Goal: Obtain resource: Obtain resource

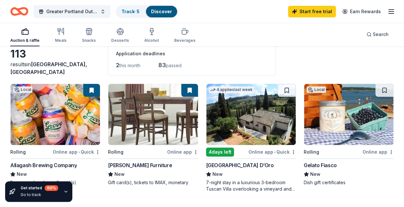
scroll to position [35, 0]
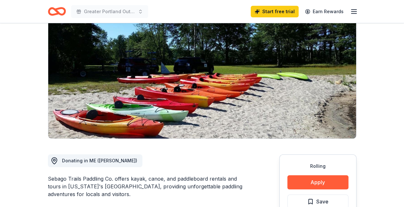
drag, startPoint x: 0, startPoint y: 0, endPoint x: 408, endPoint y: 41, distance: 410.6
click at [404, 62] on html "Greater Portland Out of the Darkness Walk to Fight Suicide Start free trial Ear…" at bounding box center [202, 46] width 404 height 207
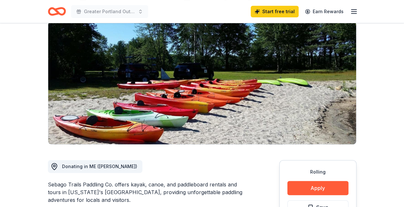
scroll to position [49, 0]
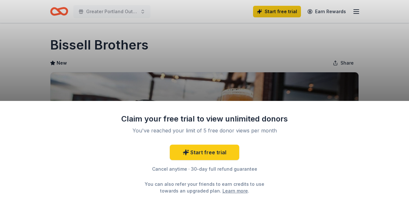
click at [408, 54] on html "Greater Portland Out of the Darkness Walk to Fight Suicide Start free trial Ear…" at bounding box center [204, 103] width 409 height 207
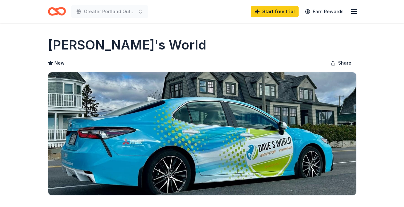
scroll to position [109, 0]
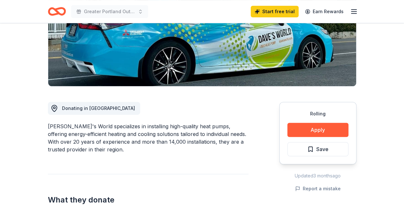
drag, startPoint x: 0, startPoint y: 0, endPoint x: 408, endPoint y: 64, distance: 413.4
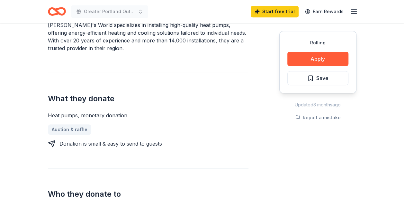
scroll to position [210, 0]
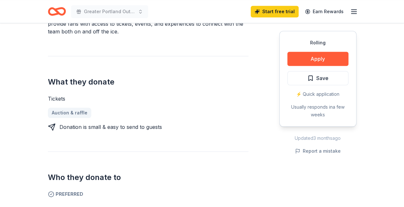
scroll to position [243, 0]
